Goal: Task Accomplishment & Management: Manage account settings

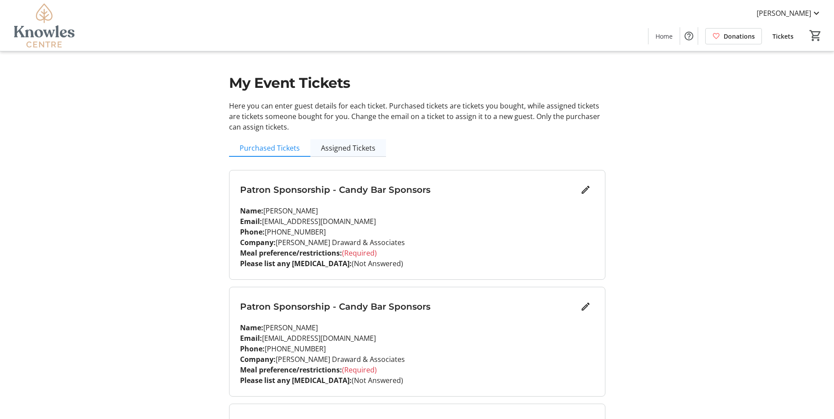
click at [330, 149] on span "Assigned Tickets" at bounding box center [348, 148] width 55 height 7
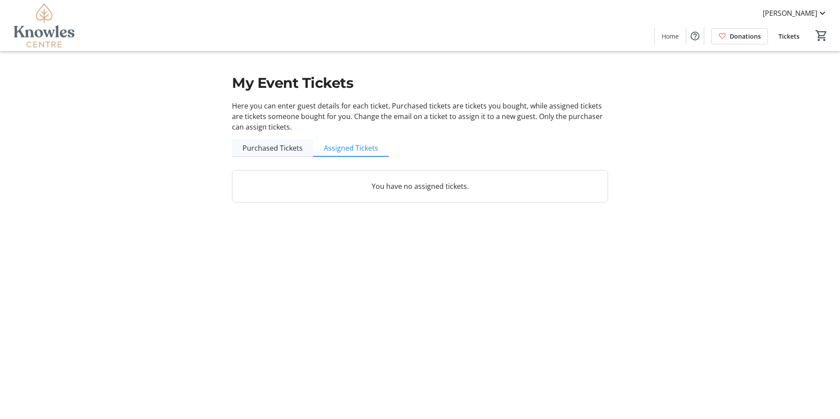
click at [284, 145] on span "Purchased Tickets" at bounding box center [273, 148] width 60 height 7
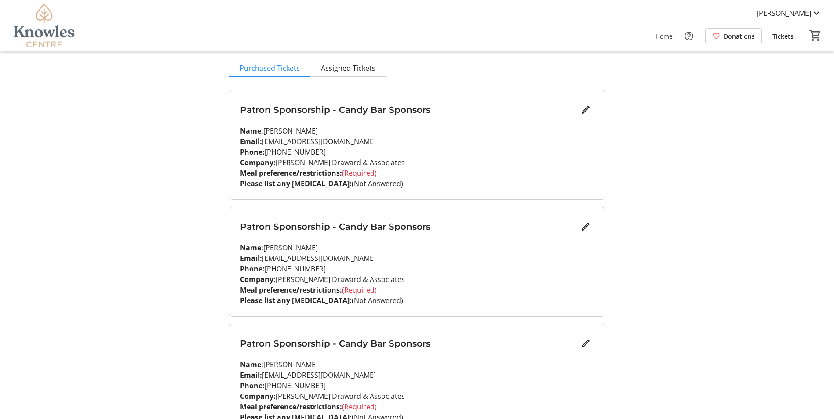
scroll to position [88, 0]
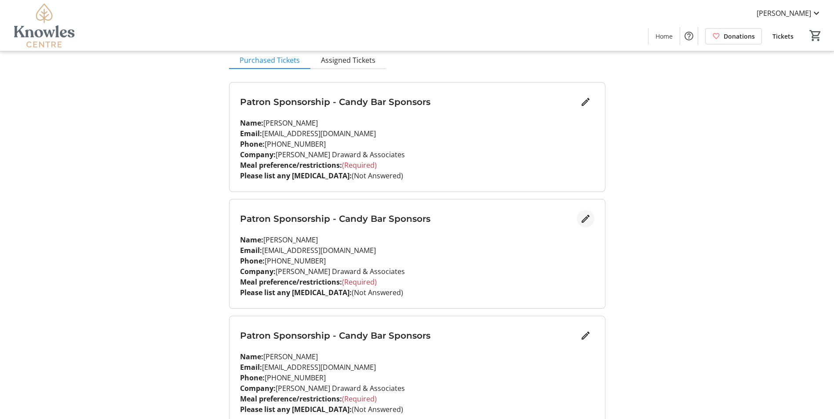
click at [587, 221] on mat-icon "Edit" at bounding box center [585, 219] width 11 height 11
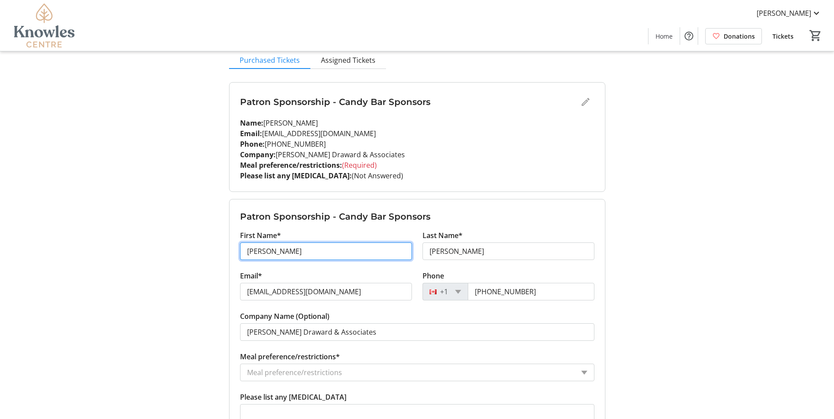
drag, startPoint x: 305, startPoint y: 250, endPoint x: 237, endPoint y: 250, distance: 68.6
click at [237, 250] on div "First Name* Erin" at bounding box center [326, 250] width 182 height 40
type input "April"
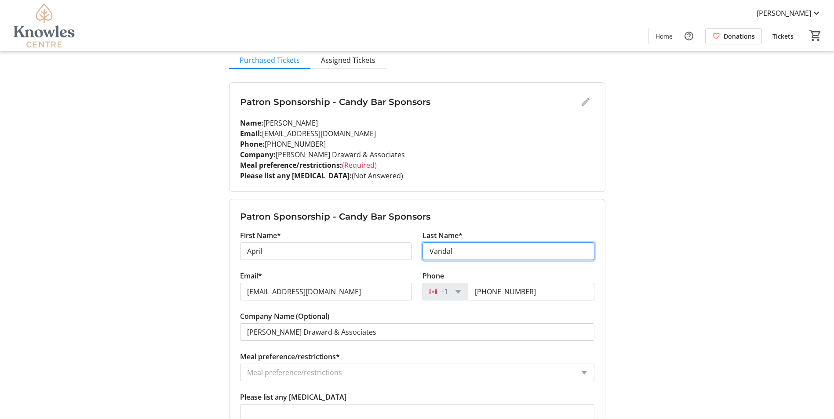
type input "Vandal"
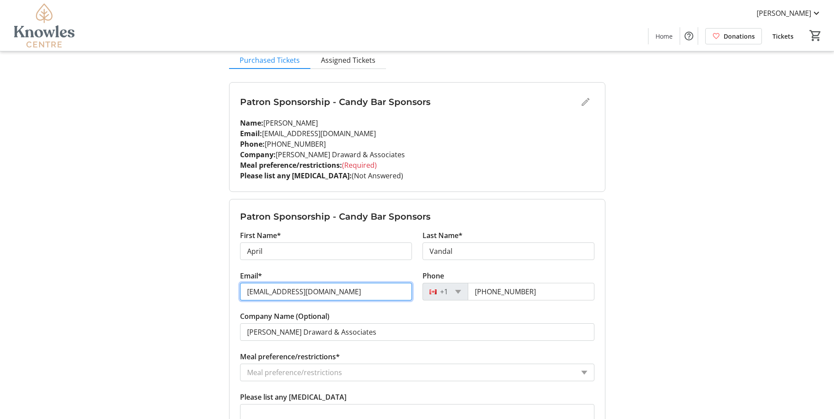
type input "[EMAIL_ADDRESS][DOMAIN_NAME]"
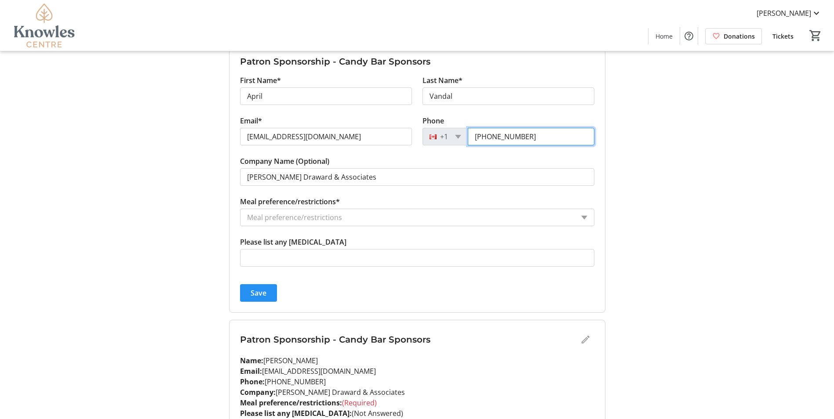
scroll to position [264, 0]
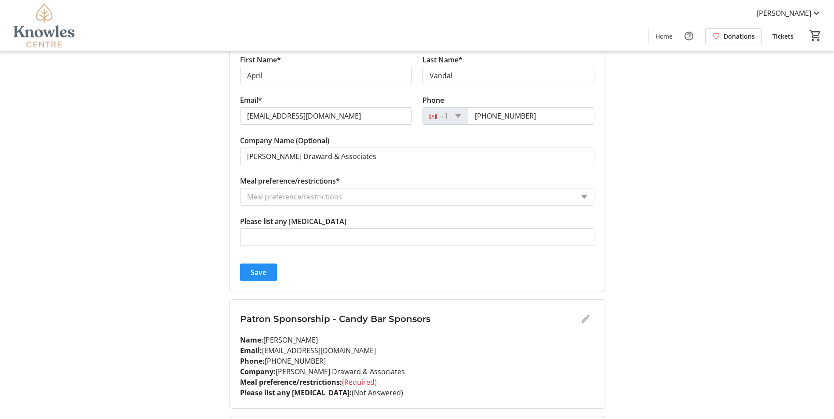
click at [263, 272] on span "Save" at bounding box center [259, 272] width 16 height 11
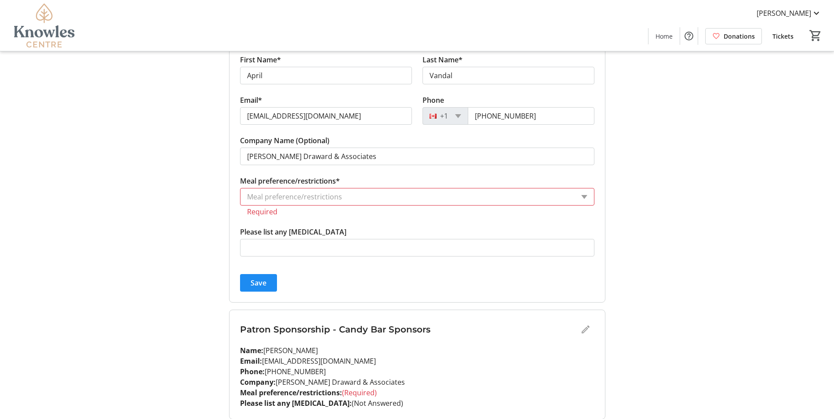
click at [309, 198] on input "Meal preference/restrictions*" at bounding box center [410, 197] width 327 height 11
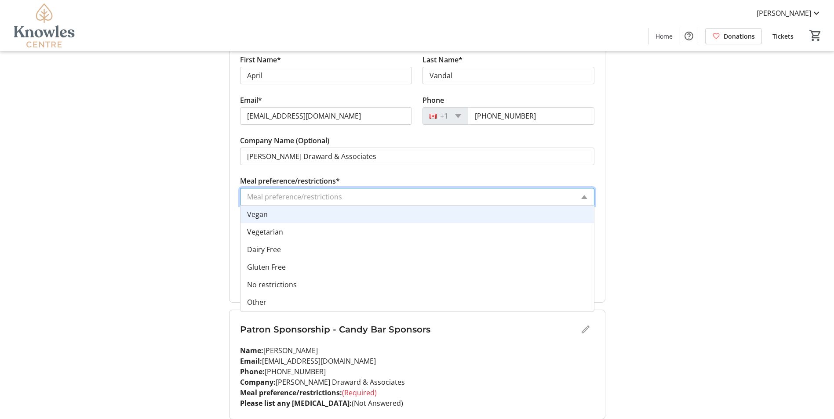
click at [309, 198] on input "Meal preference/restrictions*" at bounding box center [410, 197] width 327 height 11
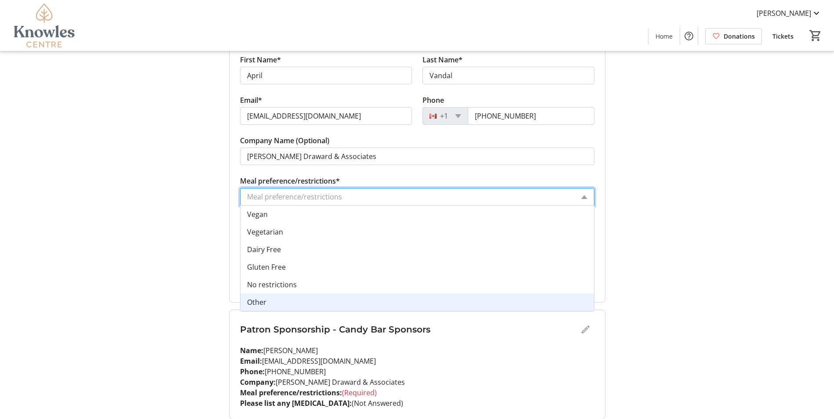
click at [285, 305] on div "Other" at bounding box center [416, 303] width 353 height 18
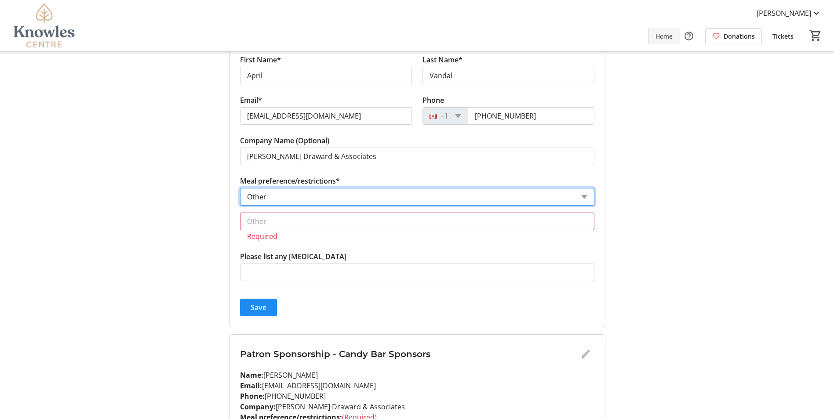
click at [662, 35] on span "Home" at bounding box center [663, 36] width 17 height 9
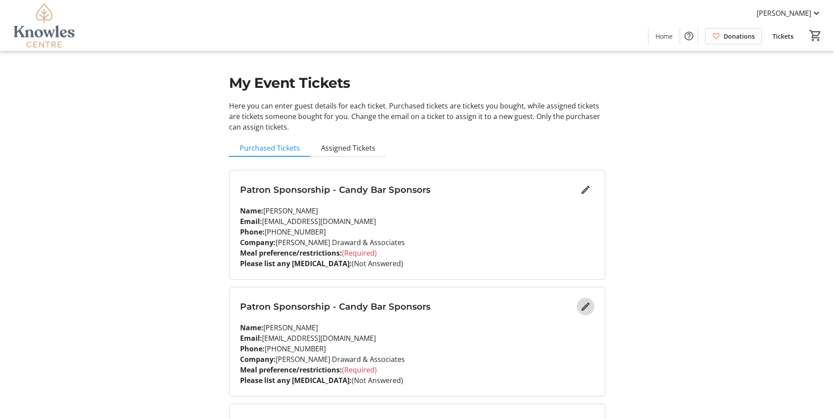
click at [585, 309] on mat-icon "Edit" at bounding box center [585, 307] width 11 height 11
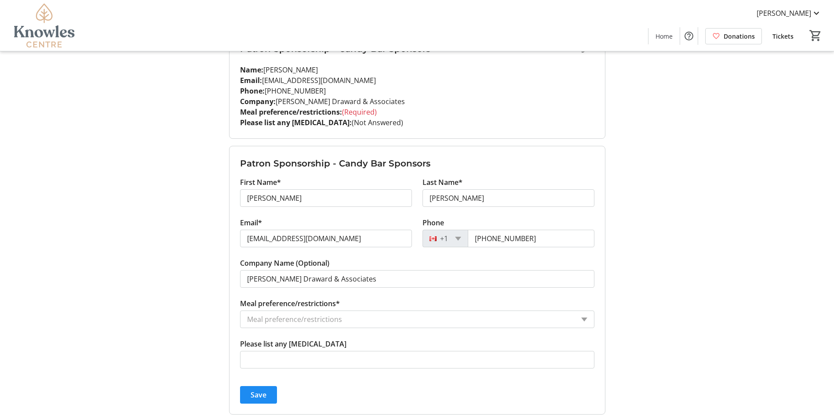
scroll to position [176, 0]
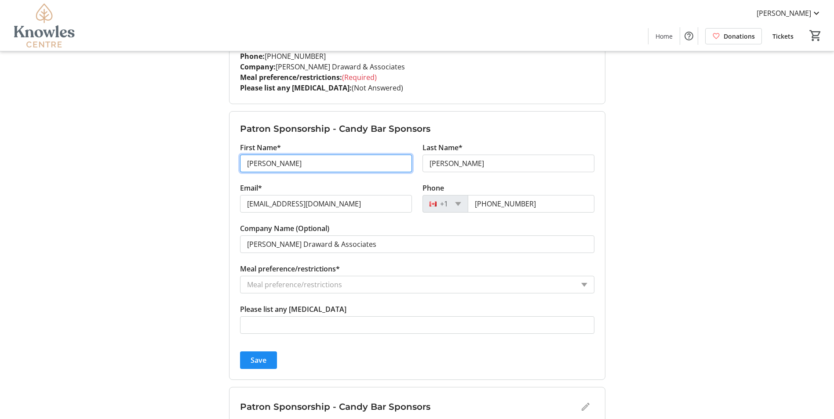
drag, startPoint x: 274, startPoint y: 166, endPoint x: 180, endPoint y: 167, distance: 93.6
click at [180, 167] on div "My Event Tickets Here you can enter guest details for each ticket. Purchased ti…" at bounding box center [417, 236] width 580 height 825
type input "April"
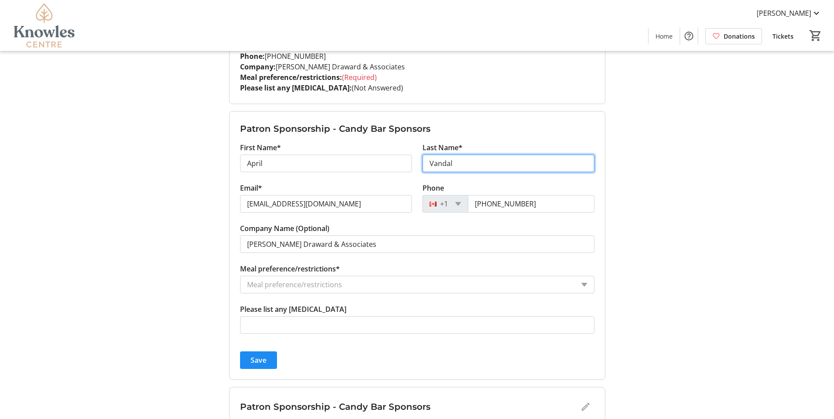
type input "Vandal"
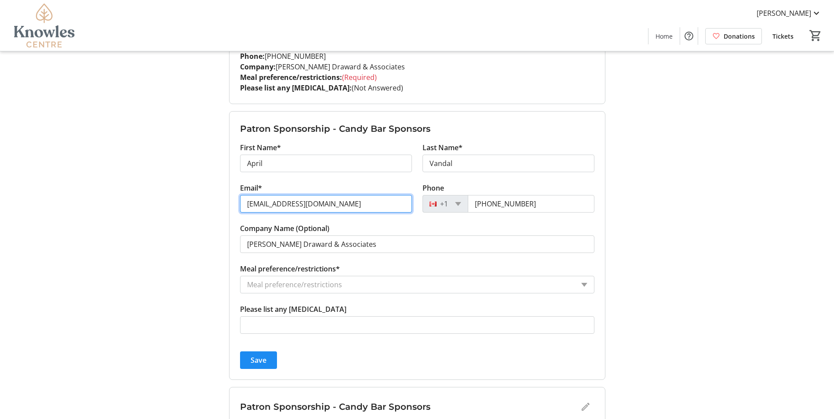
type input "[EMAIL_ADDRESS][DOMAIN_NAME]"
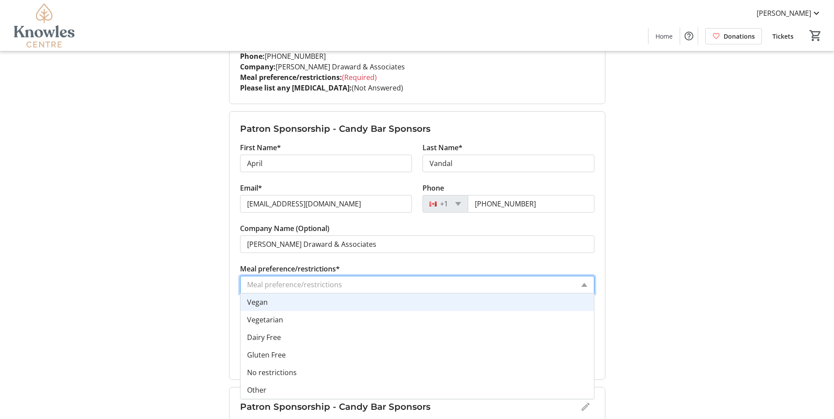
click at [317, 280] on input "Meal preference/restrictions*" at bounding box center [410, 285] width 327 height 11
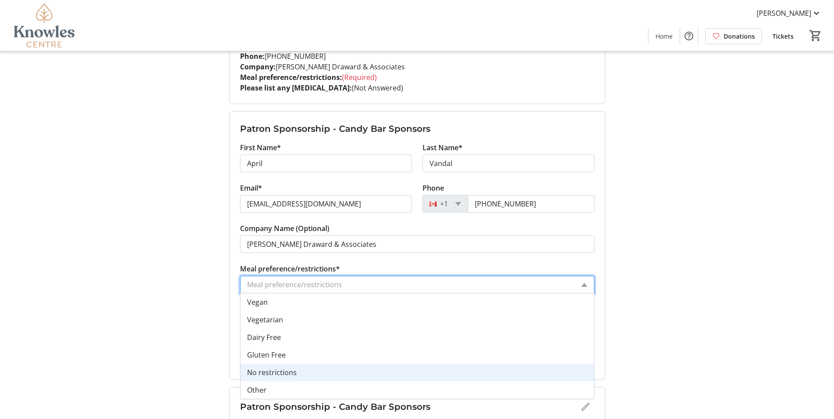
click at [283, 372] on span "No restrictions" at bounding box center [272, 373] width 50 height 10
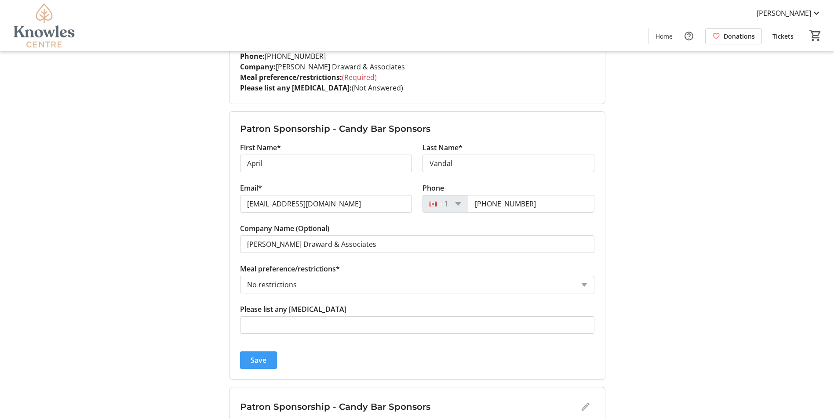
click at [262, 360] on span "Save" at bounding box center [259, 360] width 16 height 11
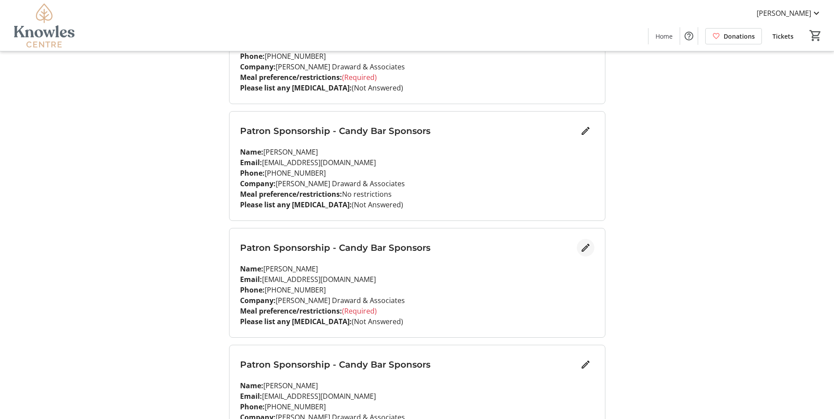
click at [587, 244] on mat-icon "Edit" at bounding box center [585, 248] width 11 height 11
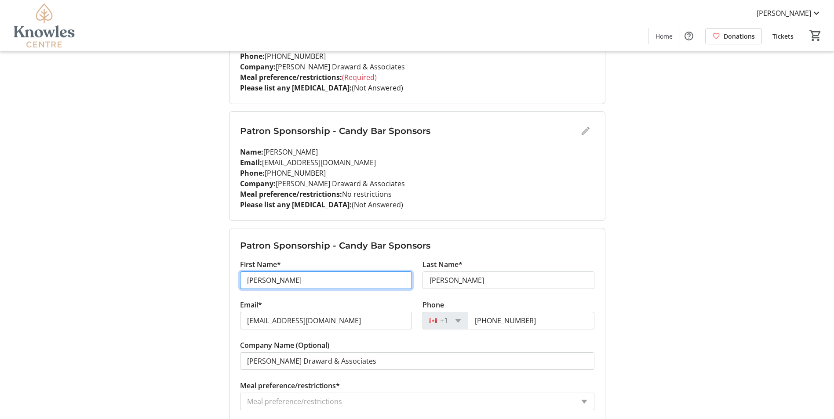
drag, startPoint x: 269, startPoint y: 282, endPoint x: 181, endPoint y: 286, distance: 88.0
click at [181, 286] on div "My Event Tickets Here you can enter guest details for each ticket. Purchased ti…" at bounding box center [417, 236] width 580 height 825
type input "[PERSON_NAME]"
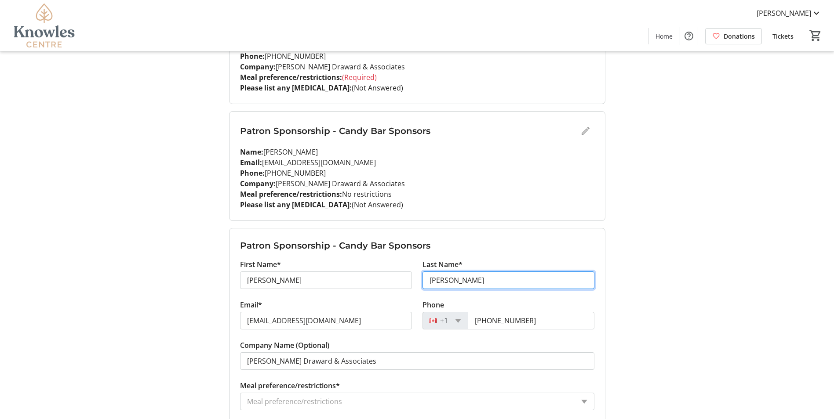
type input "[PERSON_NAME]"
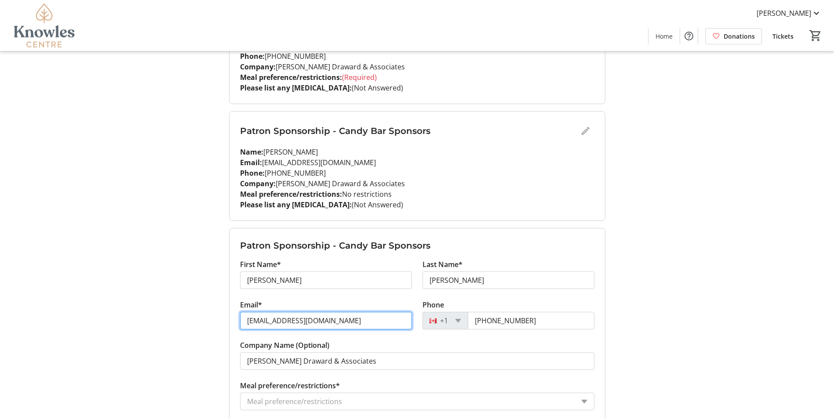
type input "[EMAIL_ADDRESS][DOMAIN_NAME]"
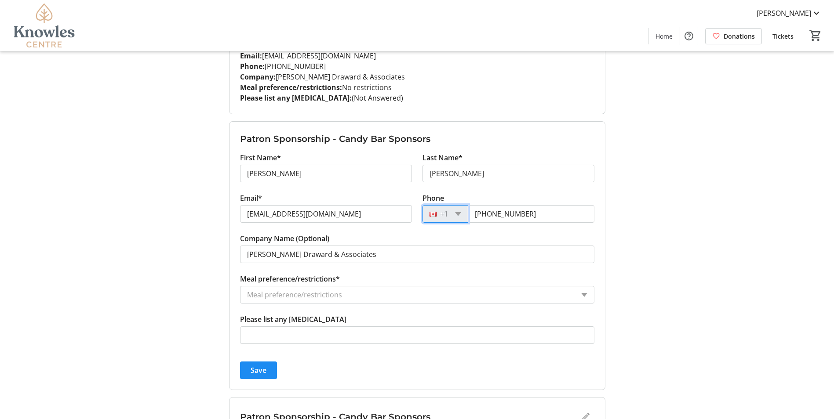
scroll to position [308, 0]
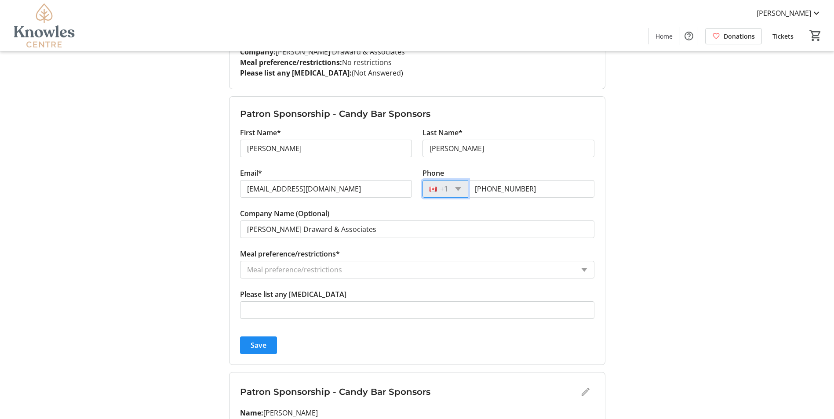
click at [293, 271] on input "Meal preference/restrictions*" at bounding box center [410, 270] width 327 height 11
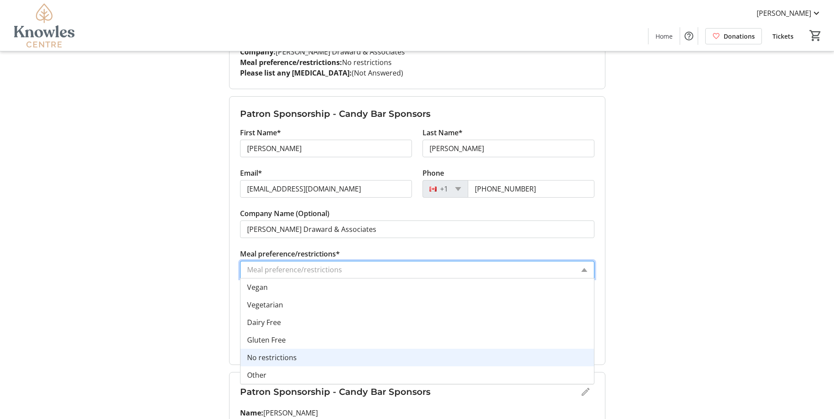
click at [273, 358] on span "No restrictions" at bounding box center [272, 358] width 50 height 10
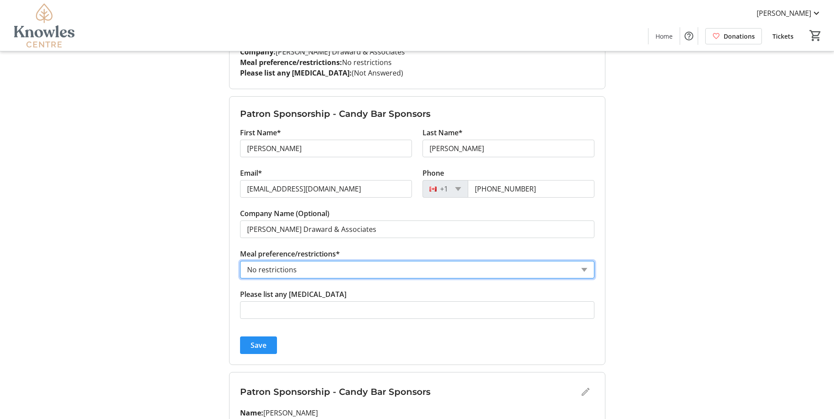
click at [259, 342] on span "Save" at bounding box center [259, 345] width 16 height 11
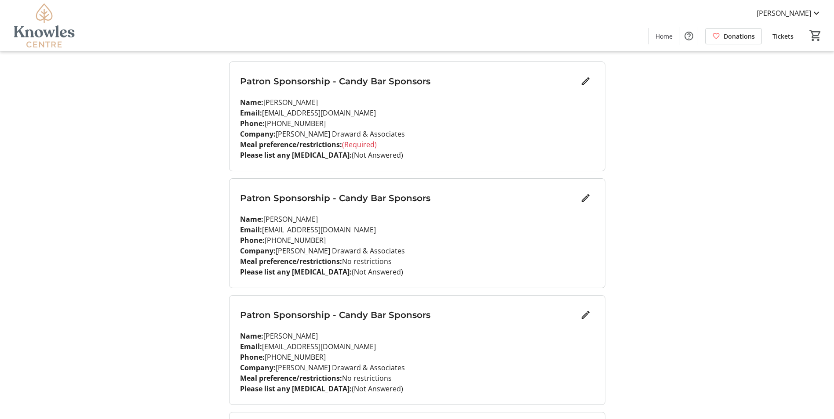
scroll to position [27, 0]
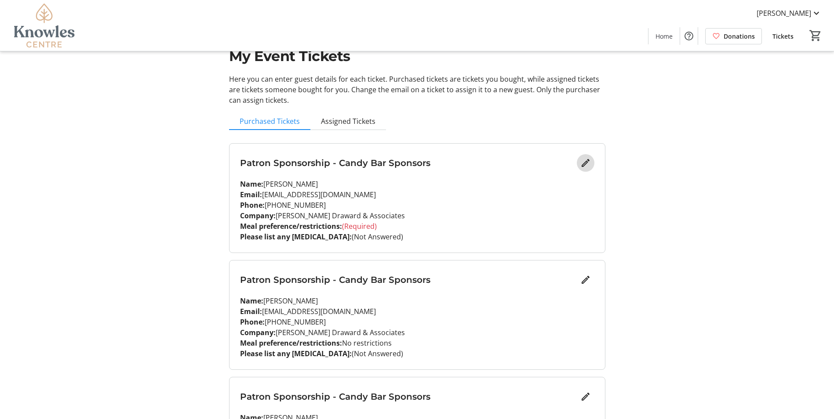
click at [588, 164] on mat-icon "Edit" at bounding box center [585, 163] width 11 height 11
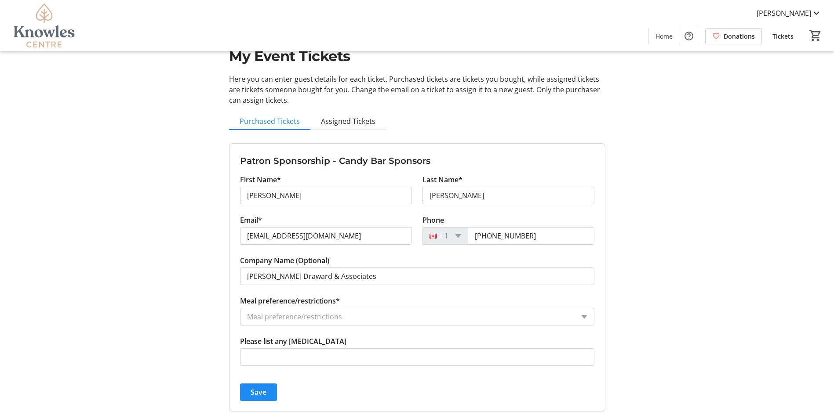
click at [304, 316] on input "Meal preference/restrictions*" at bounding box center [410, 317] width 327 height 11
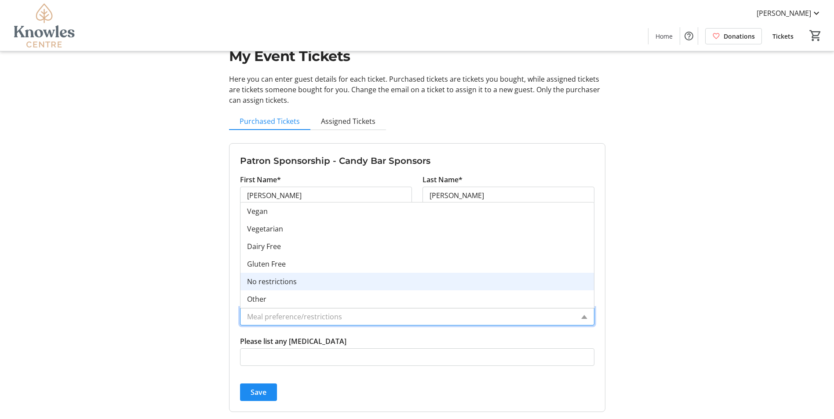
click at [270, 282] on span "No restrictions" at bounding box center [272, 282] width 50 height 10
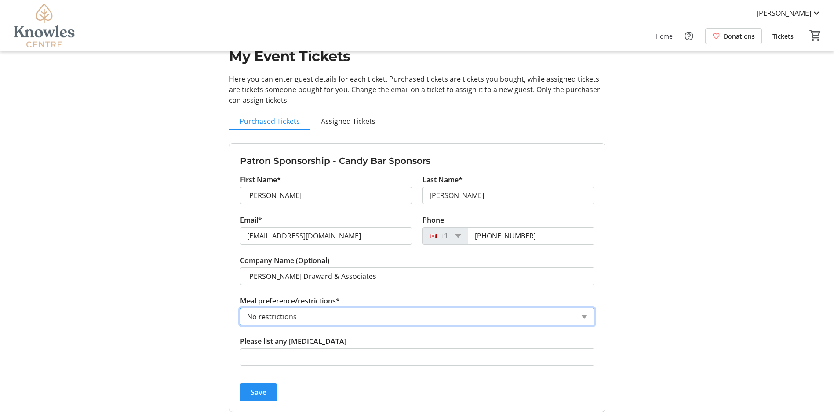
click at [255, 389] on span "Save" at bounding box center [259, 392] width 16 height 11
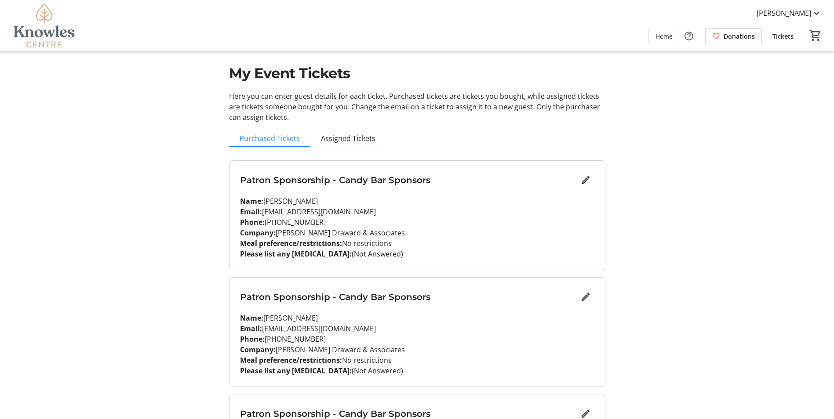
scroll to position [0, 0]
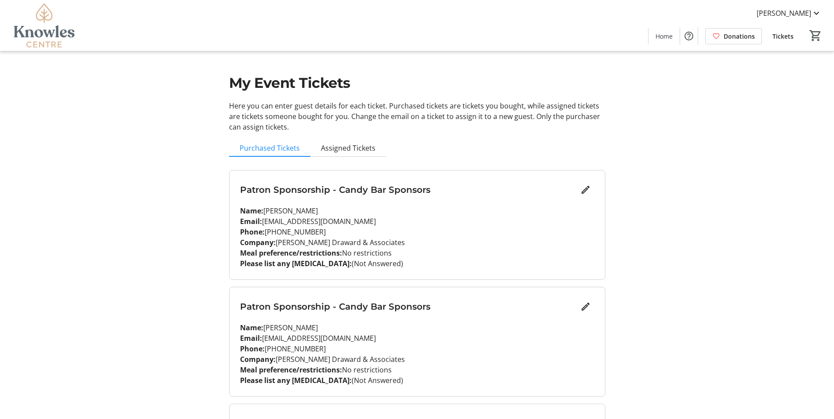
click at [782, 36] on span "Tickets" at bounding box center [782, 36] width 21 height 9
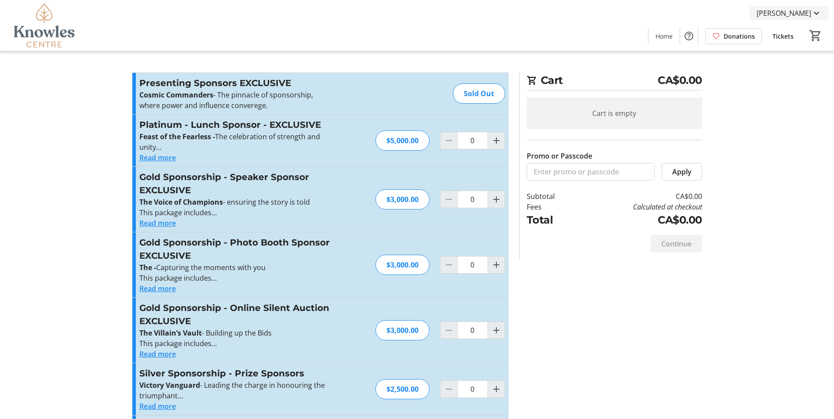
click at [803, 14] on span "[PERSON_NAME]" at bounding box center [783, 13] width 55 height 11
click at [785, 31] on span "My Tickets" at bounding box center [791, 34] width 61 height 11
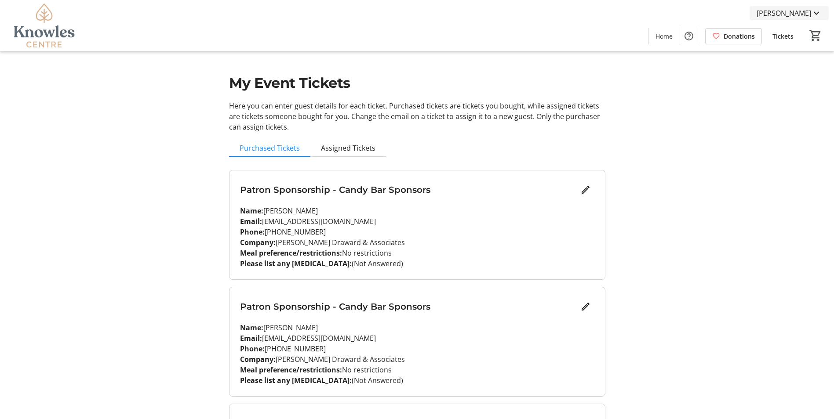
click at [805, 14] on span "[PERSON_NAME]" at bounding box center [783, 13] width 55 height 11
click at [776, 78] on span "My Account" at bounding box center [791, 76] width 61 height 11
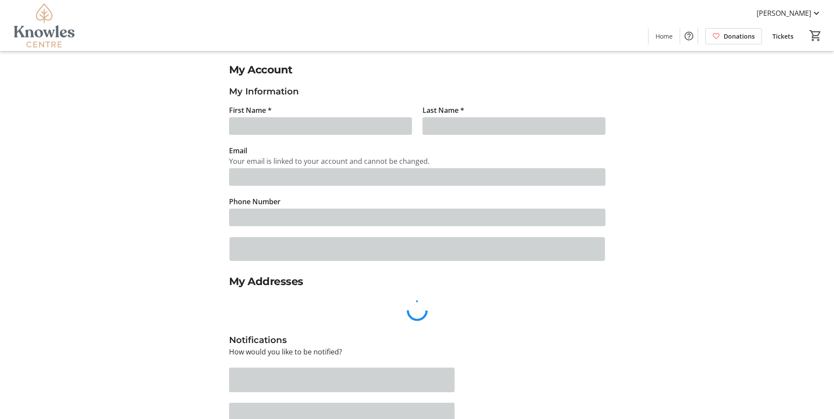
type input "[PERSON_NAME]"
type input "[EMAIL_ADDRESS][DOMAIN_NAME]"
type input "[PHONE_NUMBER]"
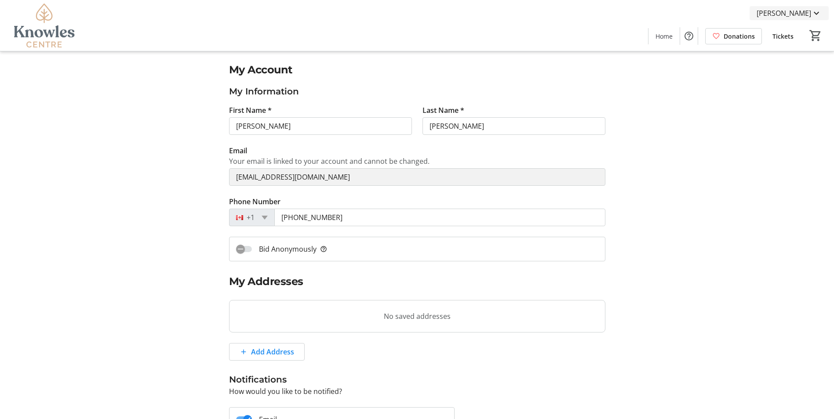
click at [804, 14] on span "[PERSON_NAME]" at bounding box center [783, 13] width 55 height 11
click at [772, 98] on span "Log Out" at bounding box center [791, 97] width 61 height 11
